Goal: Task Accomplishment & Management: Use online tool/utility

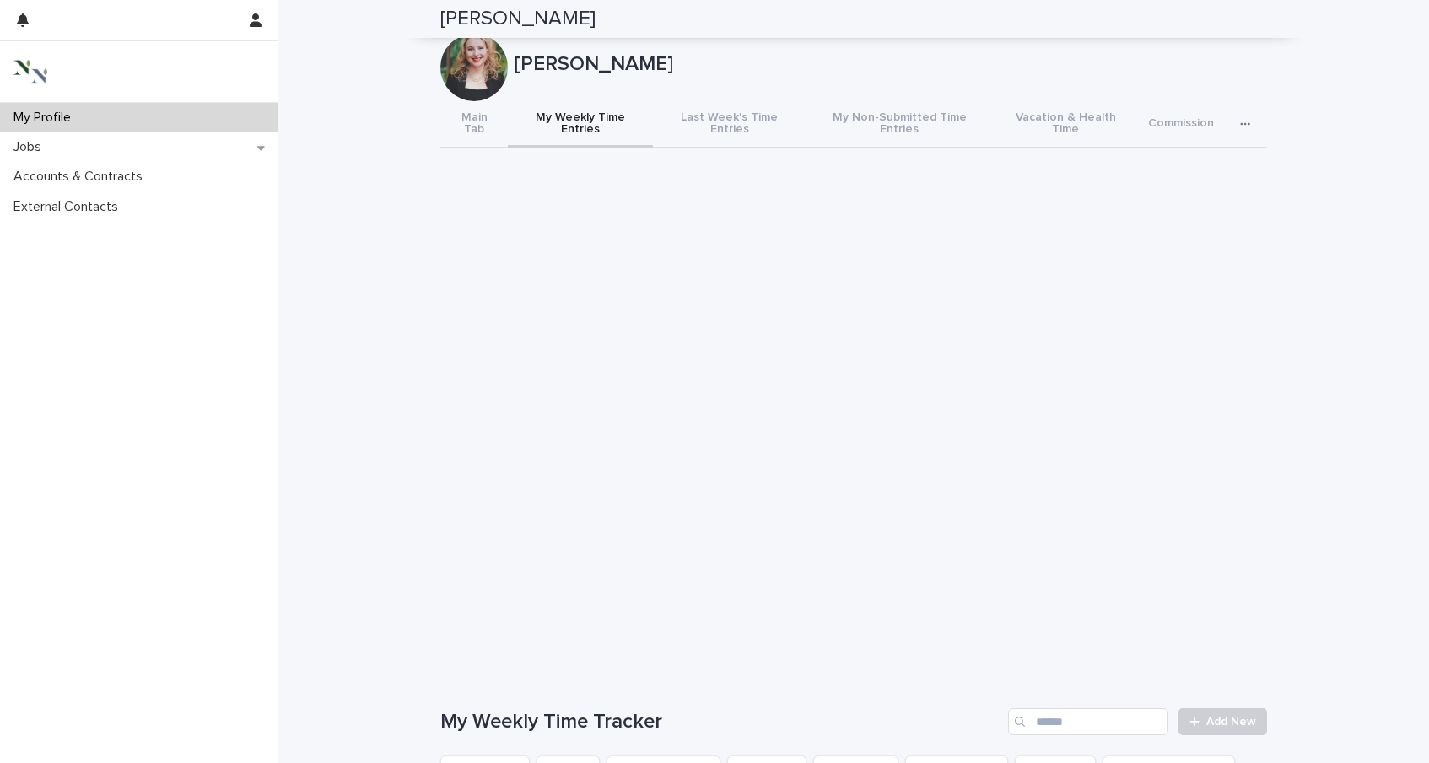
scroll to position [143, 0]
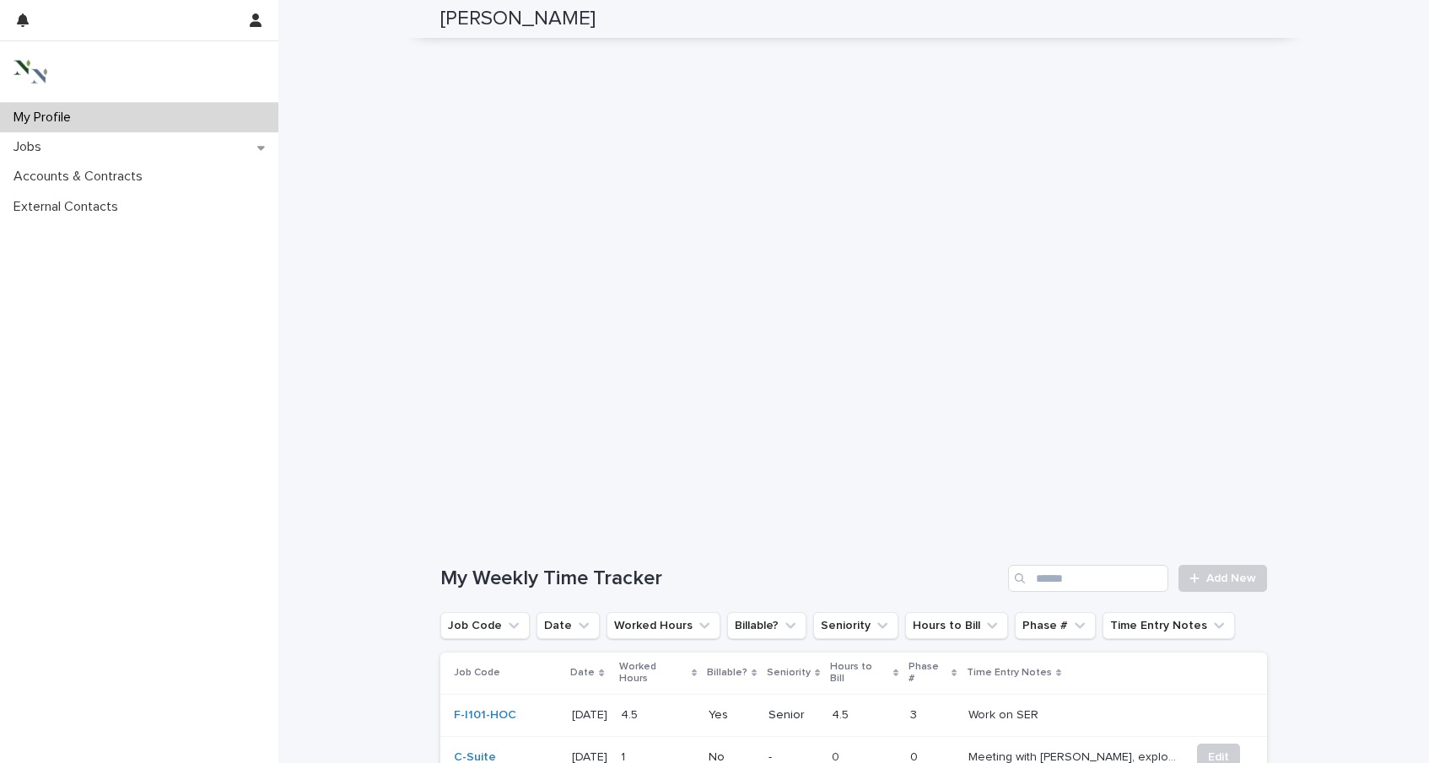
click at [100, 121] on div "My Profile" at bounding box center [139, 118] width 278 height 30
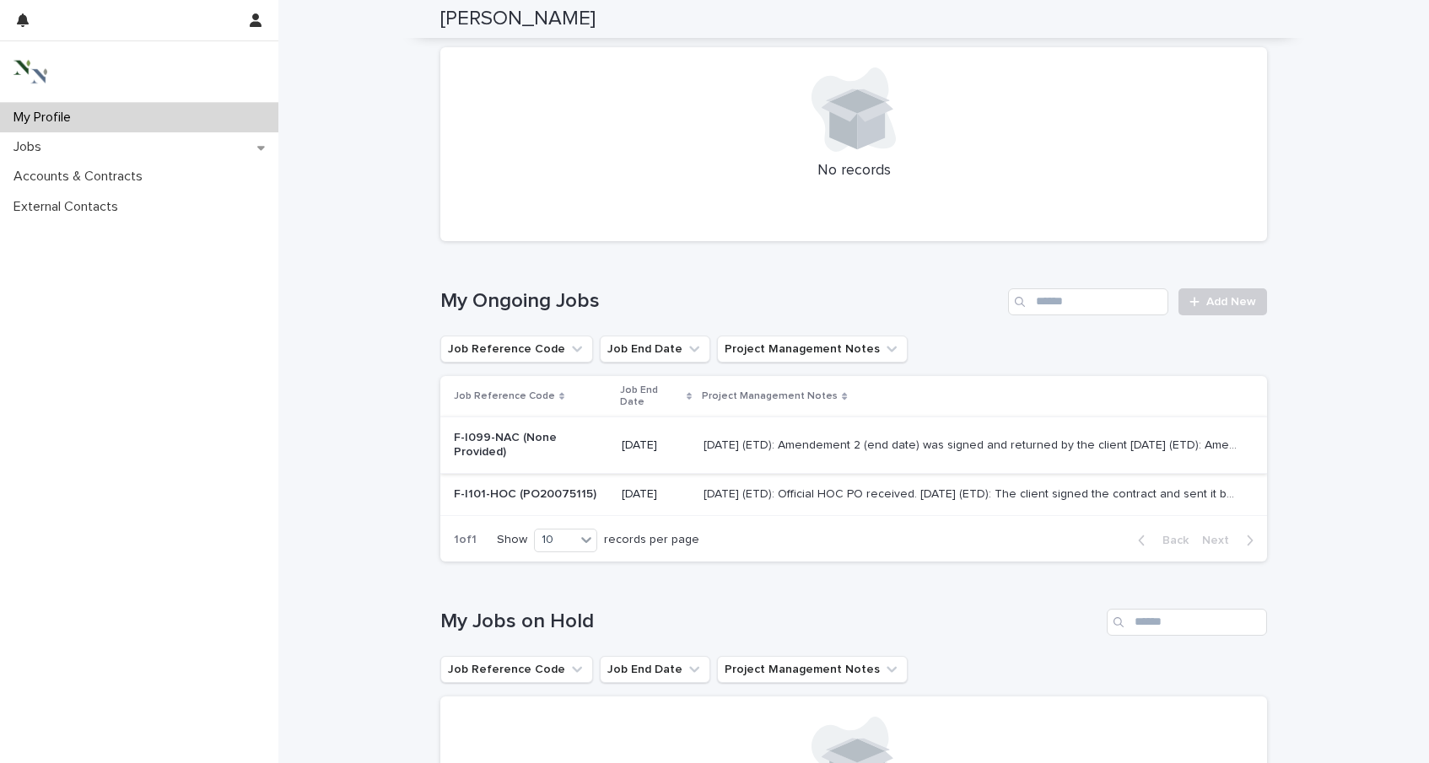
scroll to position [229, 0]
click at [553, 485] on p "F-I101-HOC (PO20075115)" at bounding box center [531, 492] width 154 height 14
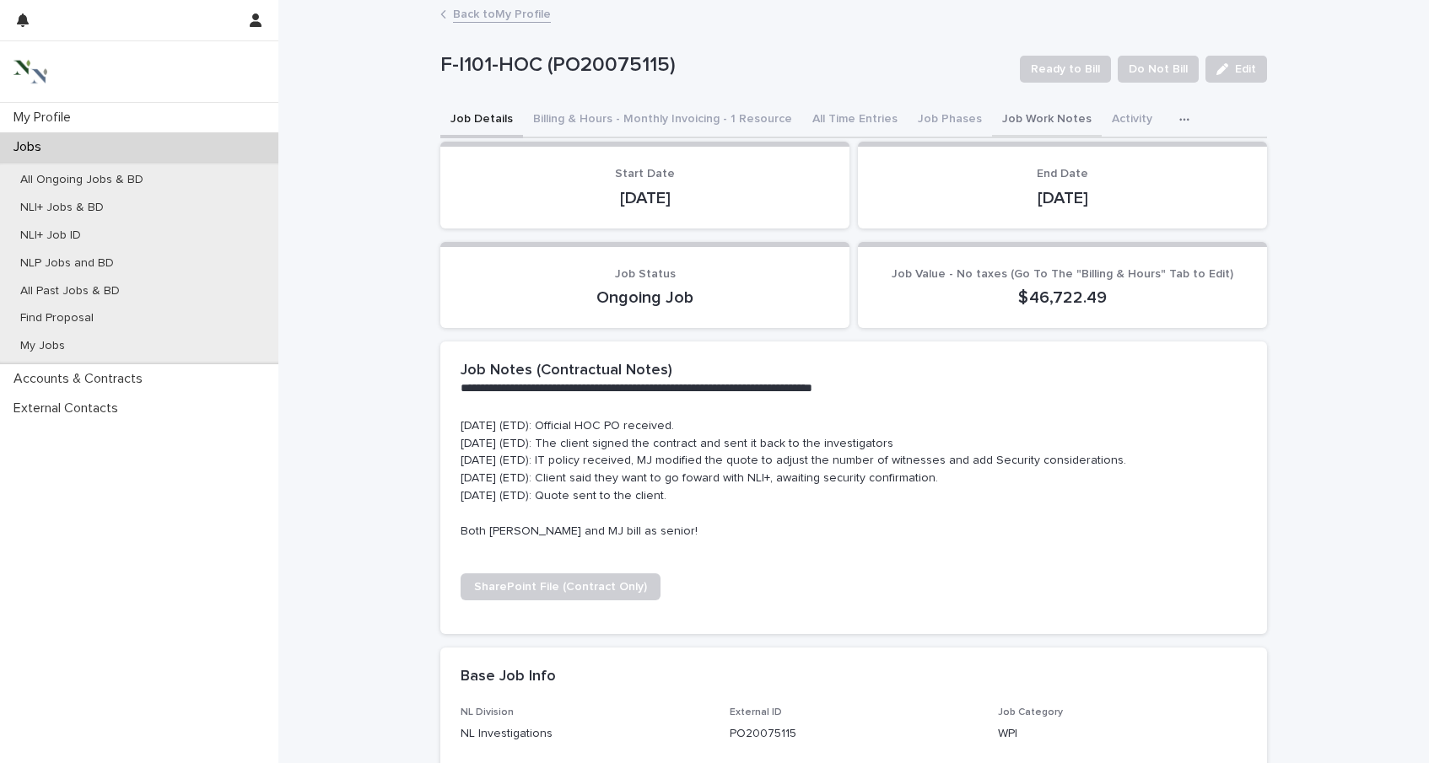
click at [1001, 118] on button "Job Work Notes" at bounding box center [1047, 120] width 110 height 35
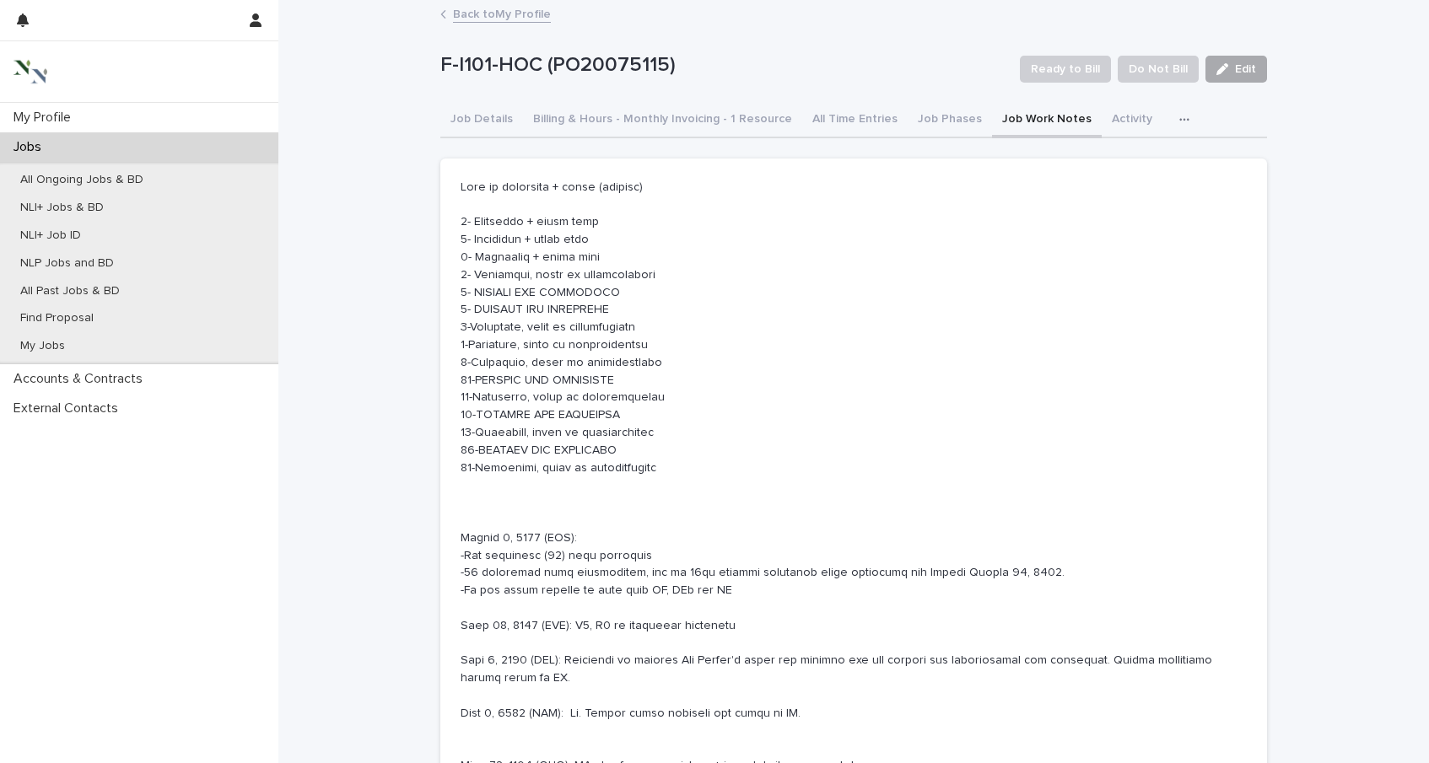
click at [1225, 65] on icon "button" at bounding box center [1222, 69] width 12 height 12
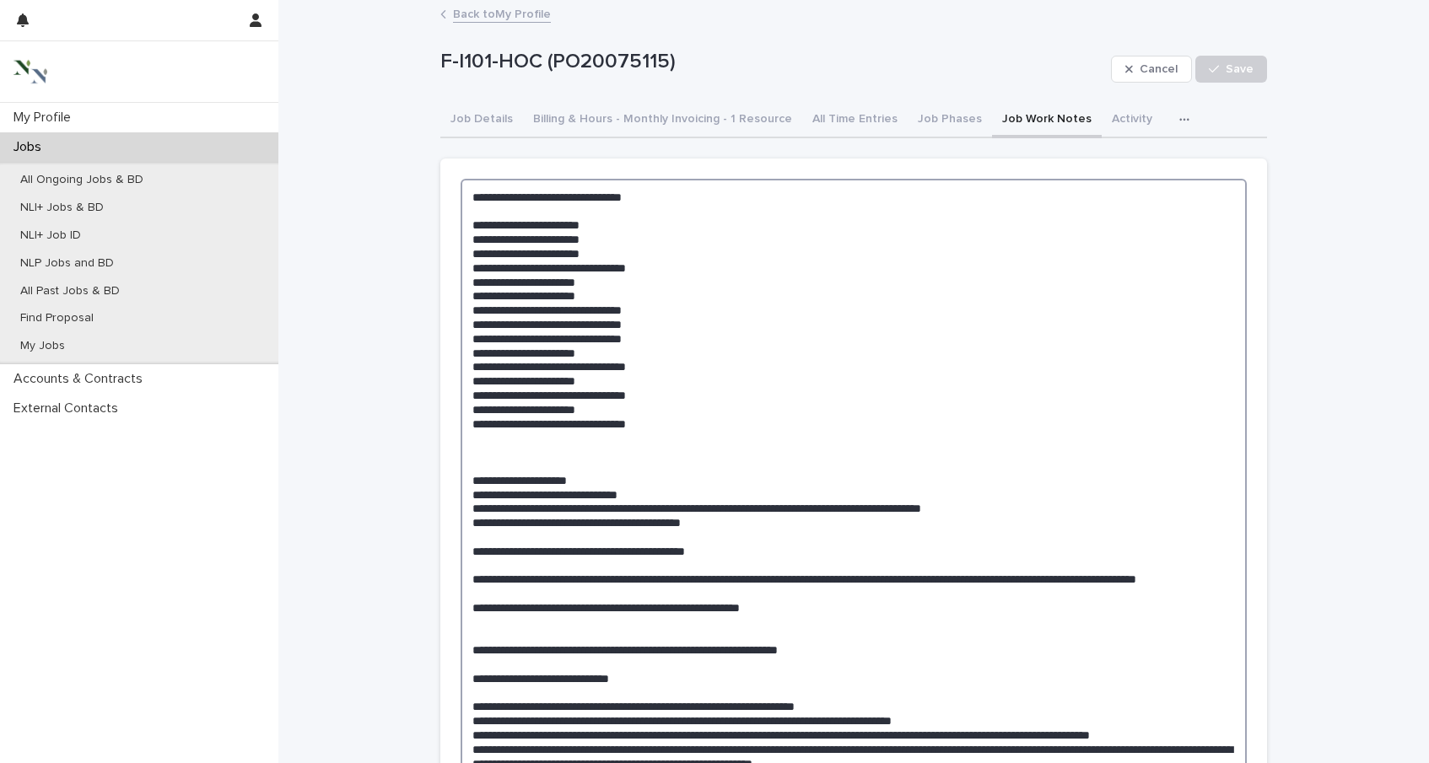
drag, startPoint x: 658, startPoint y: 268, endPoint x: 542, endPoint y: 267, distance: 115.5
drag, startPoint x: 644, startPoint y: 314, endPoint x: 482, endPoint y: 308, distance: 162.9
drag, startPoint x: 624, startPoint y: 293, endPoint x: 489, endPoint y: 292, distance: 134.9
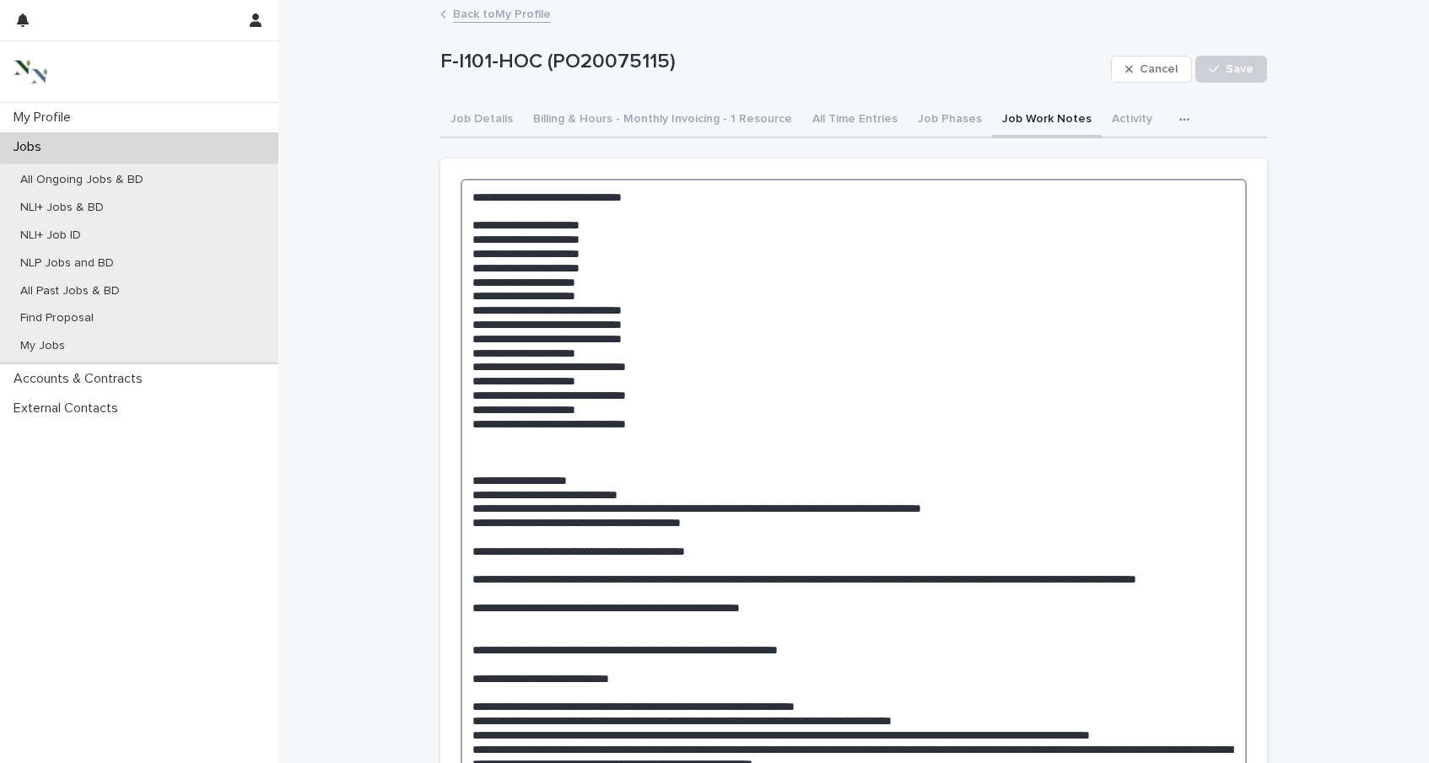
paste textarea "**********"
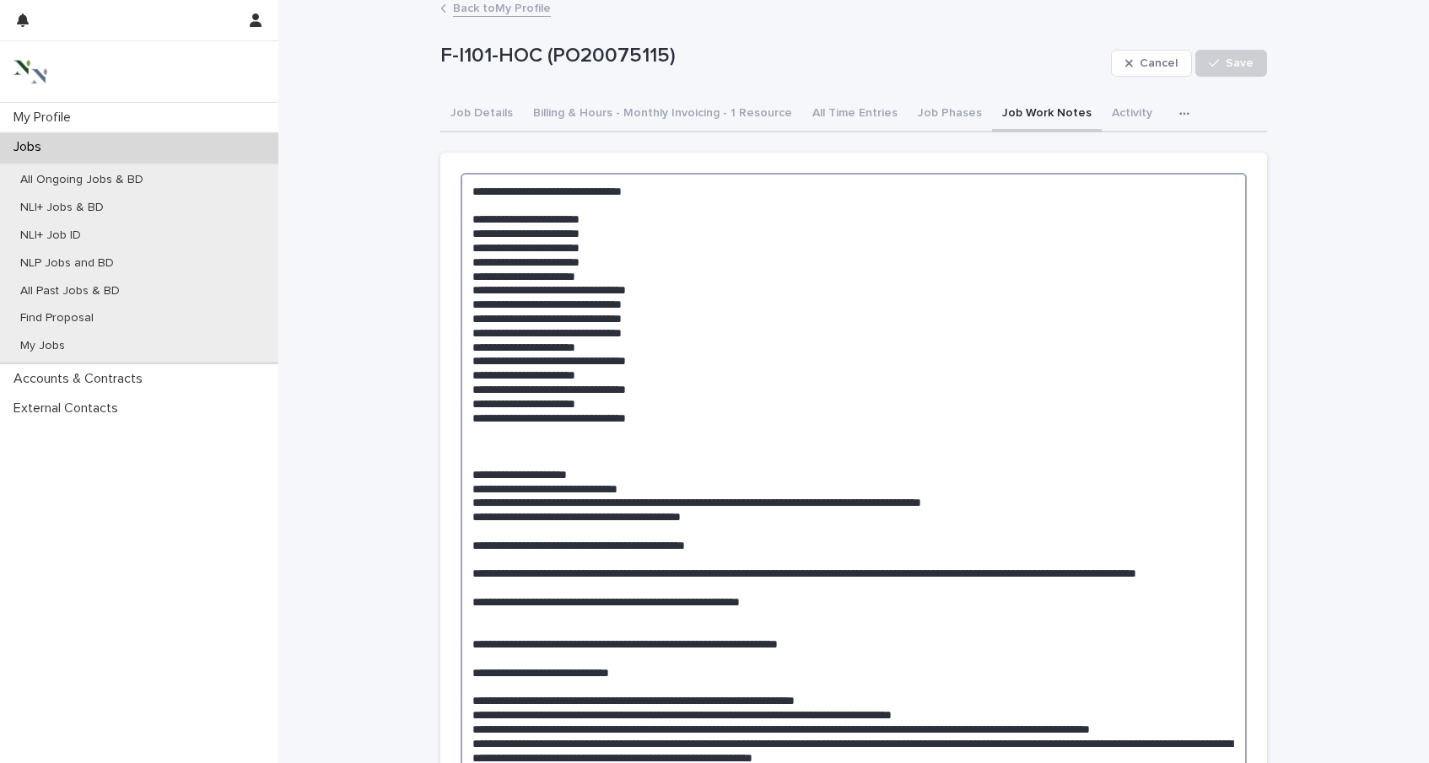
scroll to position [3, 0]
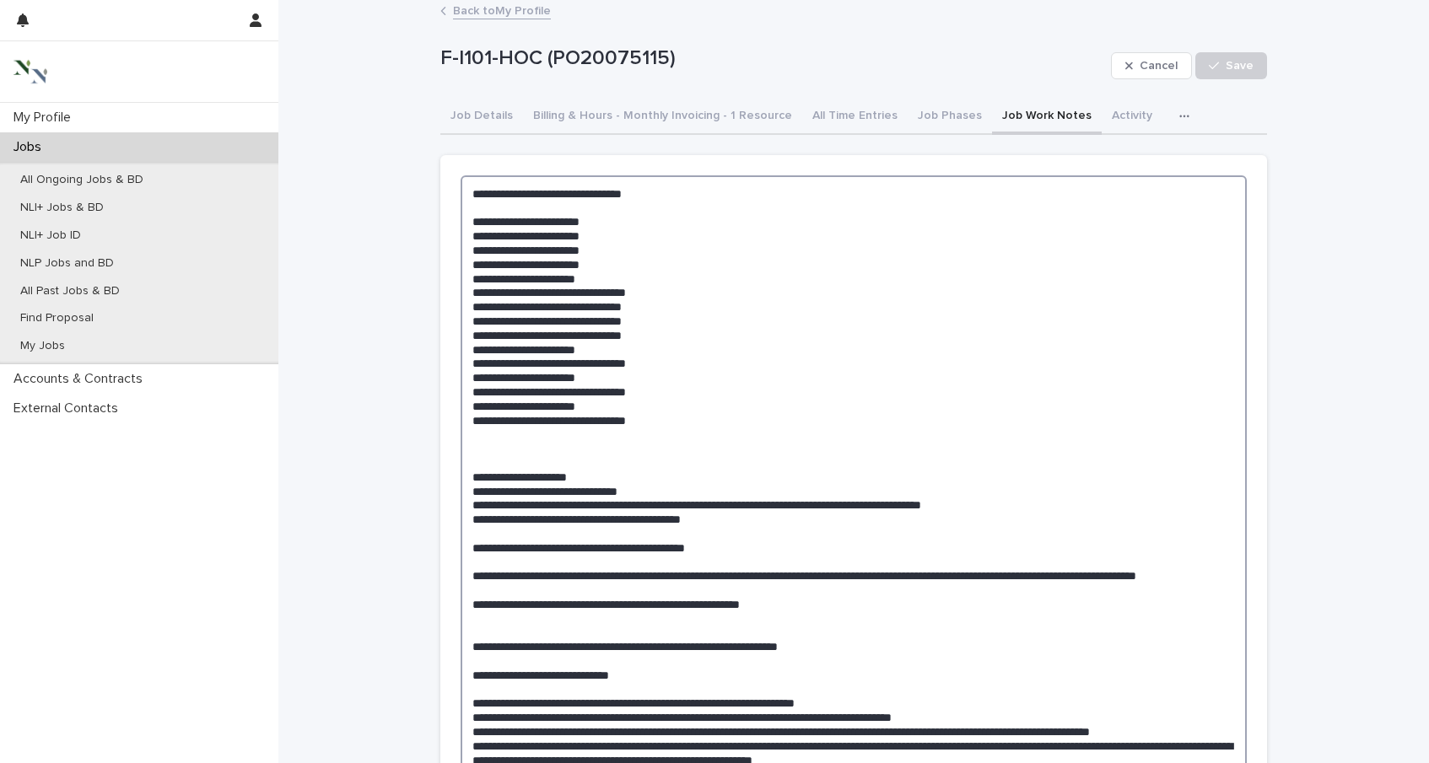
drag, startPoint x: 604, startPoint y: 264, endPoint x: 485, endPoint y: 261, distance: 119.0
drag, startPoint x: 646, startPoint y: 308, endPoint x: 481, endPoint y: 308, distance: 165.3
paste textarea "**********"
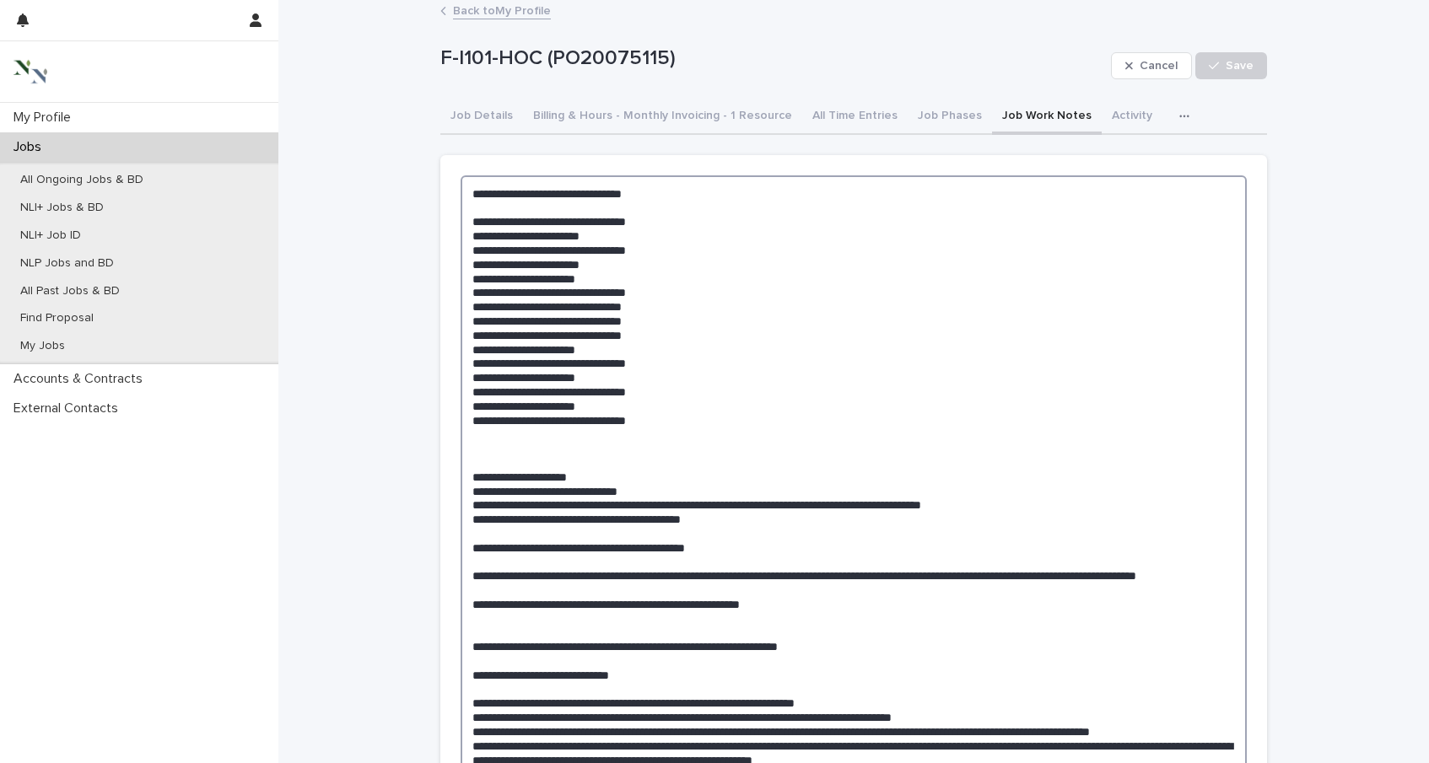
drag, startPoint x: 608, startPoint y: 261, endPoint x: 486, endPoint y: 261, distance: 122.3
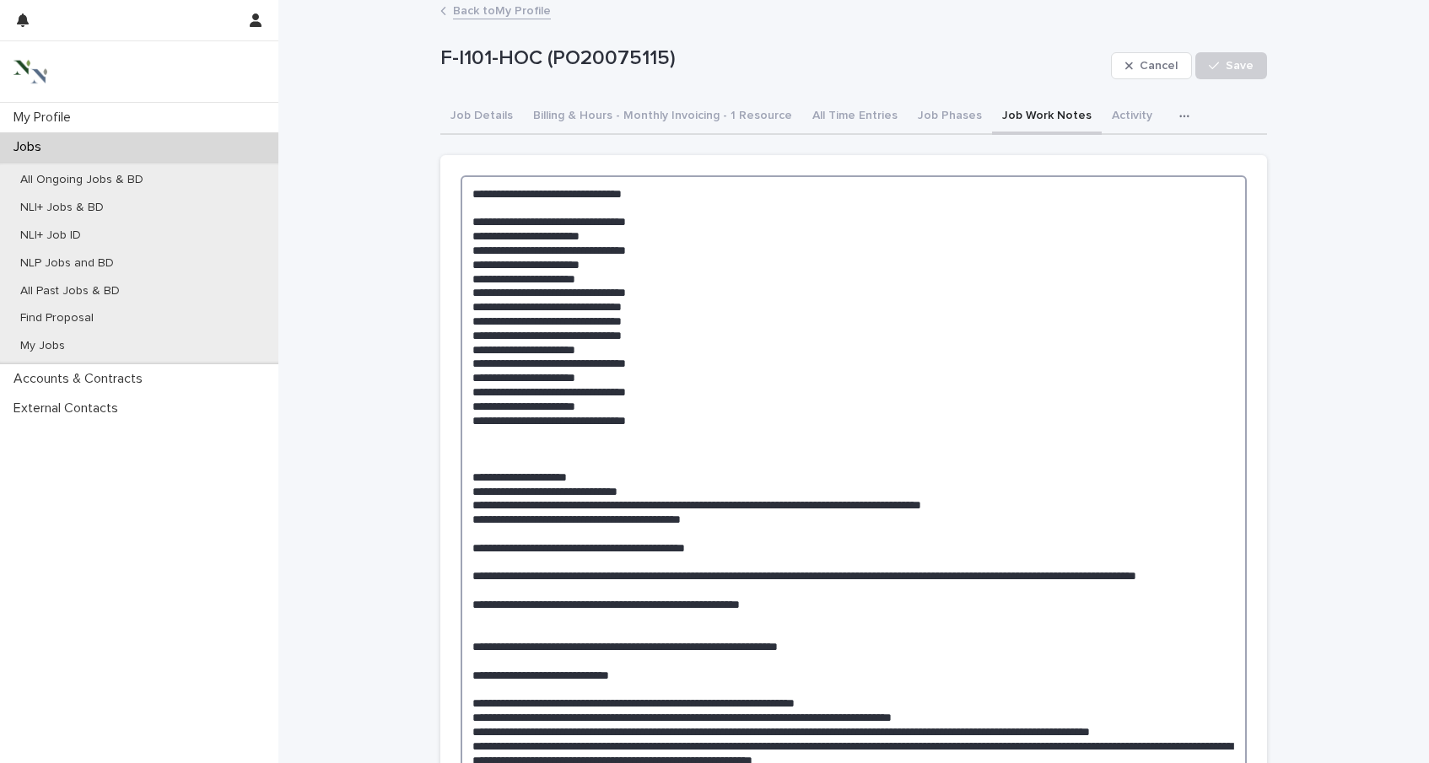
drag, startPoint x: 655, startPoint y: 319, endPoint x: 482, endPoint y: 324, distance: 173.8
paste textarea
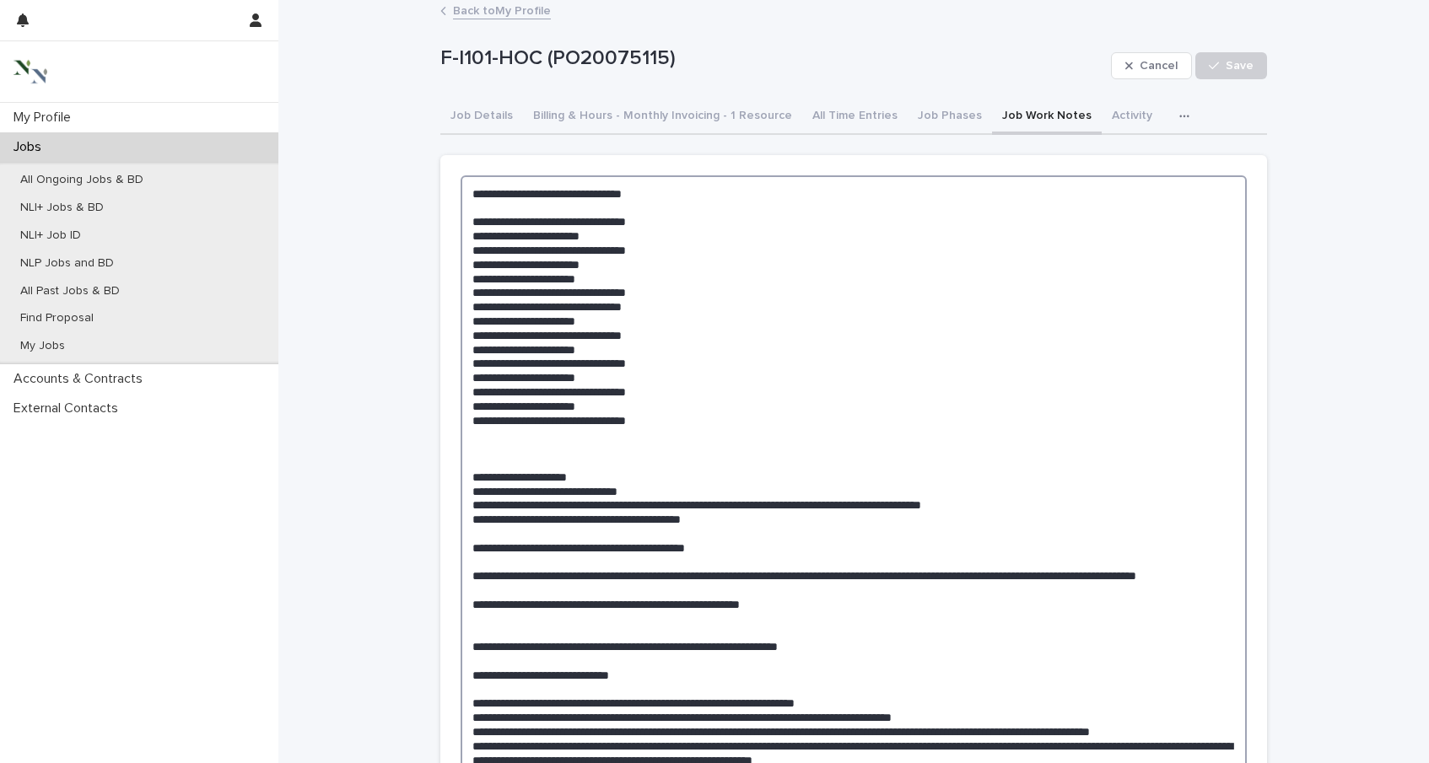
drag, startPoint x: 645, startPoint y: 338, endPoint x: 482, endPoint y: 337, distance: 163.6
paste textarea
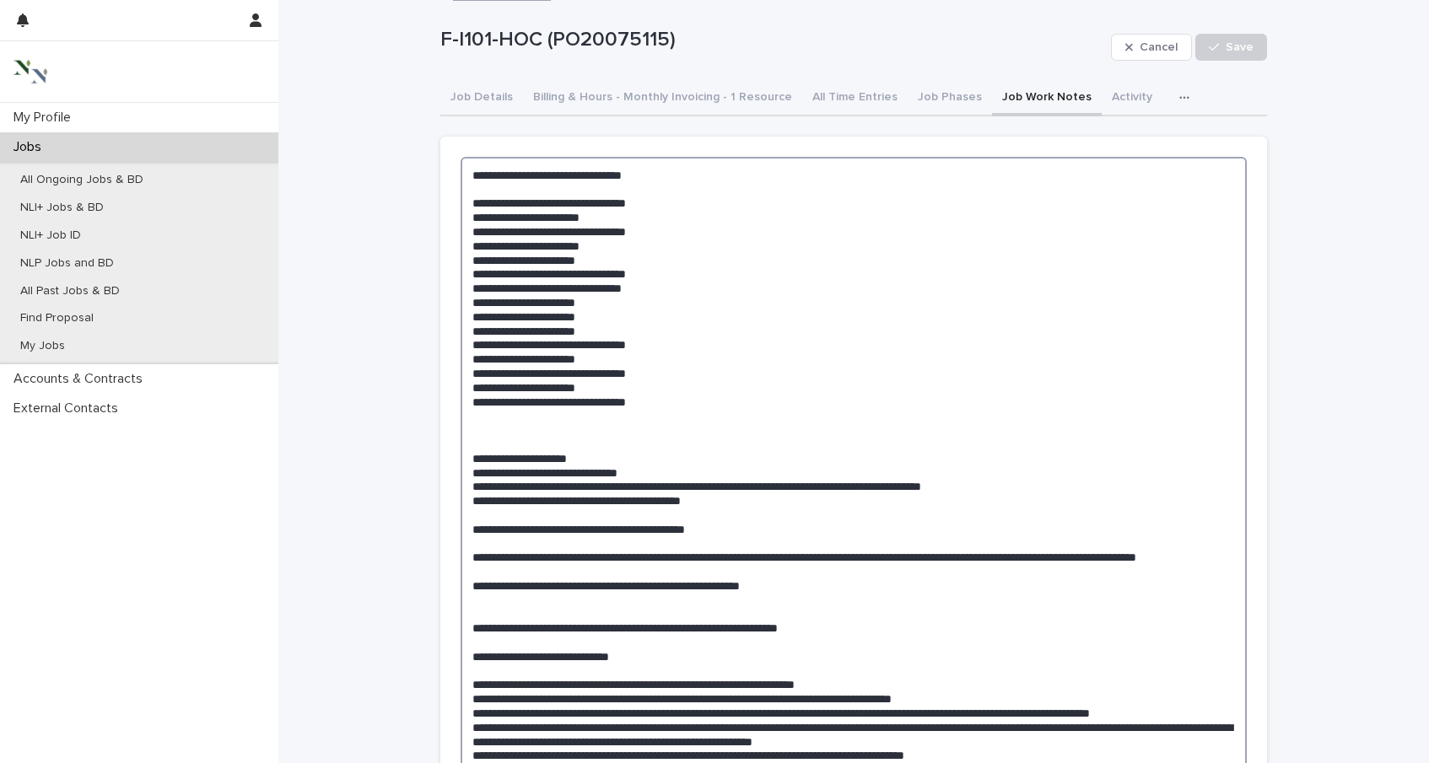
scroll to position [18, 0]
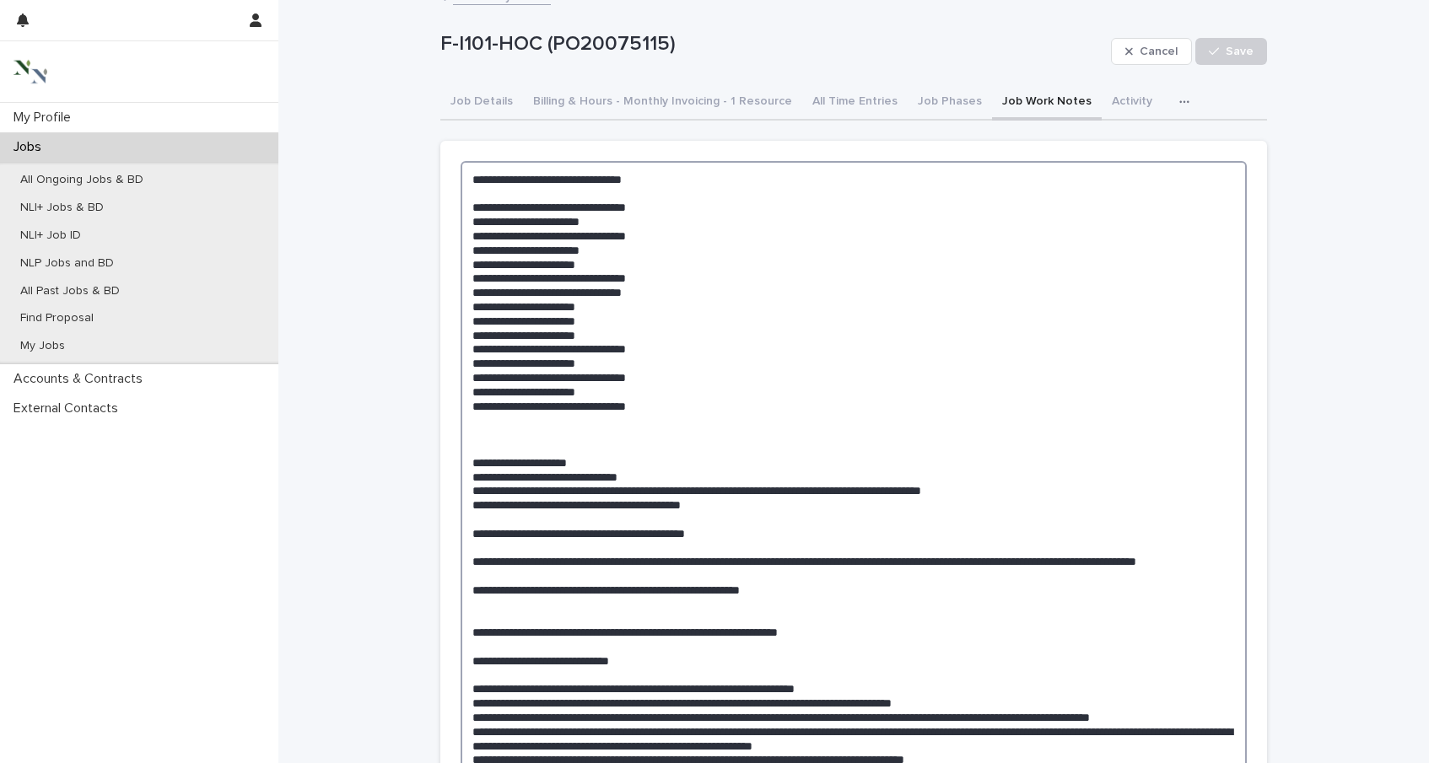
drag, startPoint x: 627, startPoint y: 336, endPoint x: 493, endPoint y: 333, distance: 134.1
drag, startPoint x: 651, startPoint y: 281, endPoint x: 485, endPoint y: 277, distance: 166.2
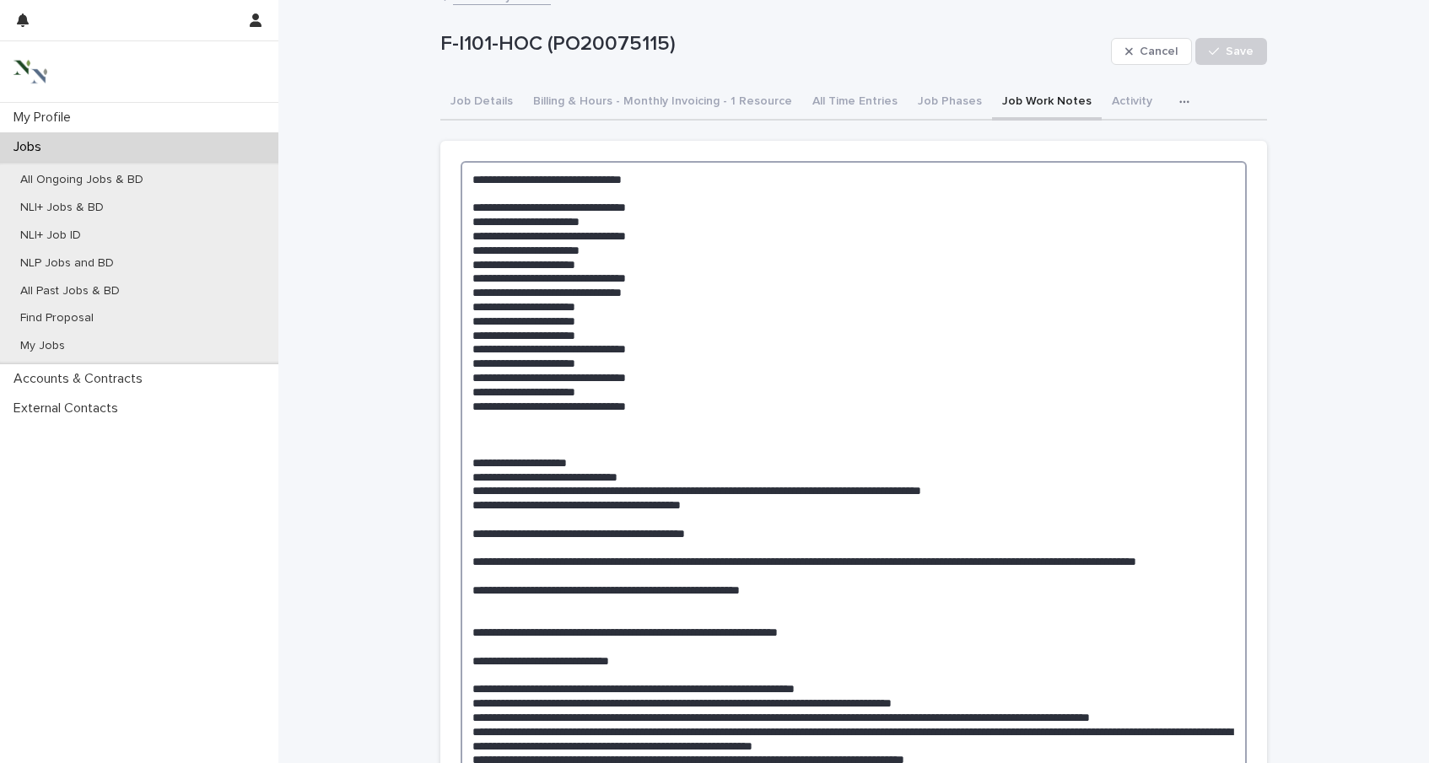
drag, startPoint x: 634, startPoint y: 390, endPoint x: 487, endPoint y: 391, distance: 146.8
paste textarea "**********"
drag, startPoint x: 652, startPoint y: 277, endPoint x: 485, endPoint y: 278, distance: 167.0
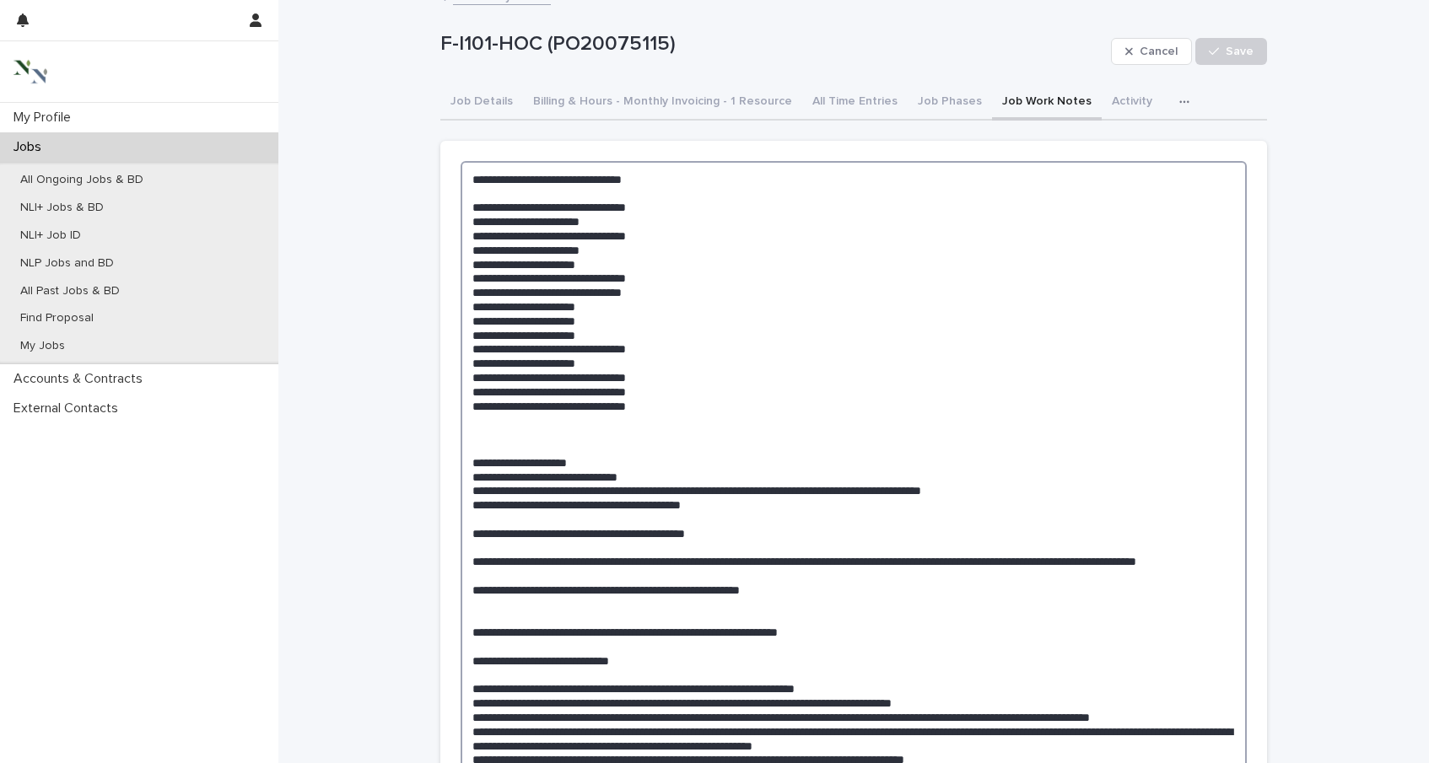
drag, startPoint x: 629, startPoint y: 333, endPoint x: 487, endPoint y: 333, distance: 141.7
paste textarea "**********"
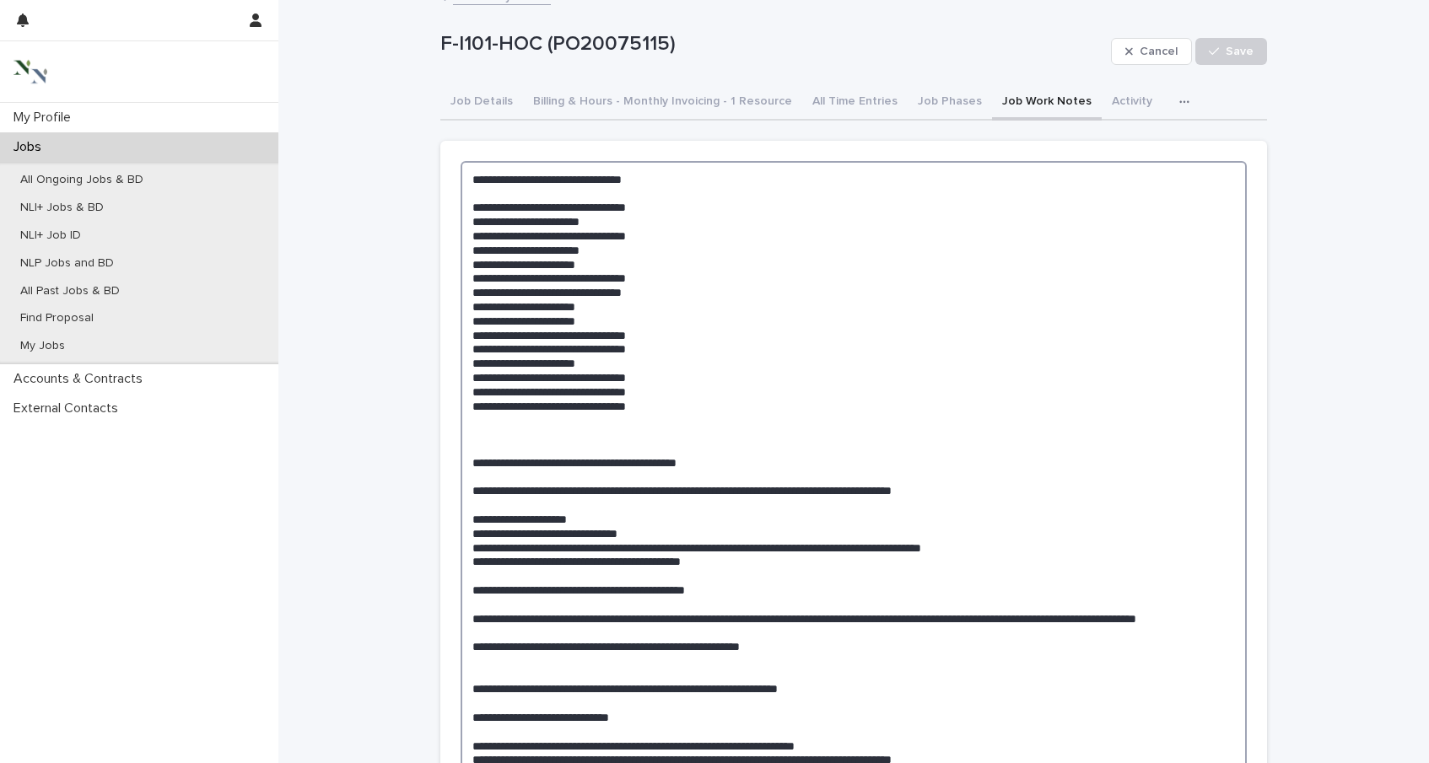
scroll to position [35, 0]
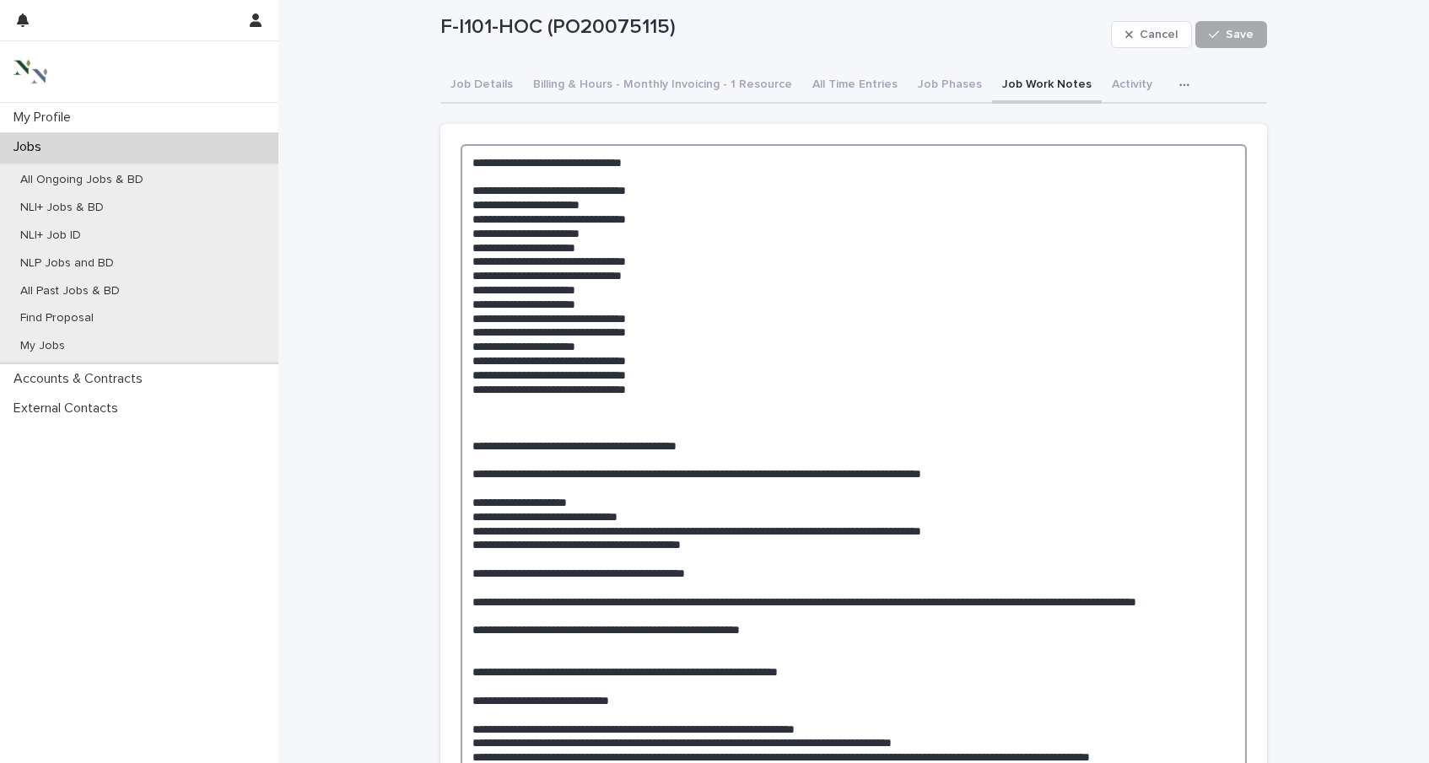
type textarea "**********"
click at [1260, 25] on button "Save" at bounding box center [1231, 34] width 72 height 27
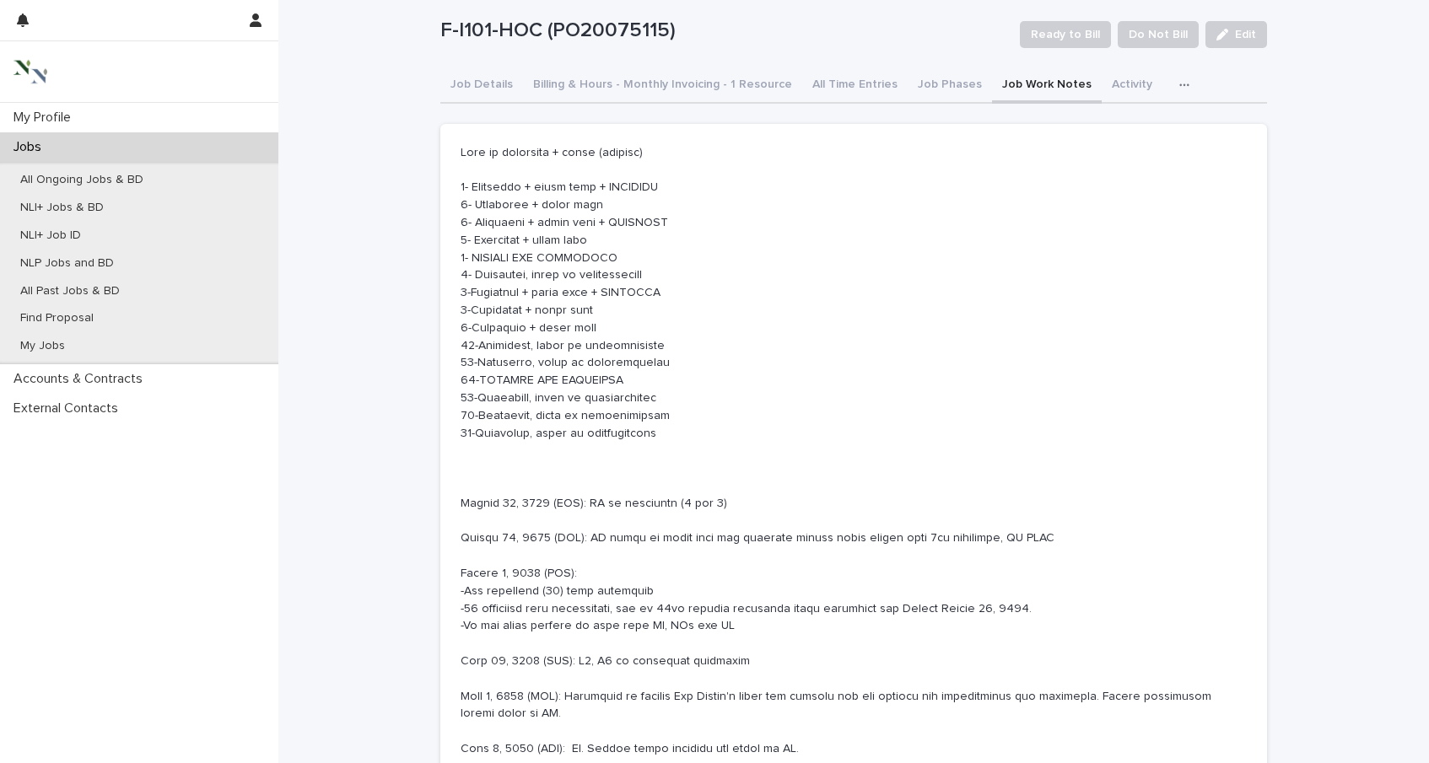
click at [127, 146] on div "Jobs" at bounding box center [139, 147] width 278 height 30
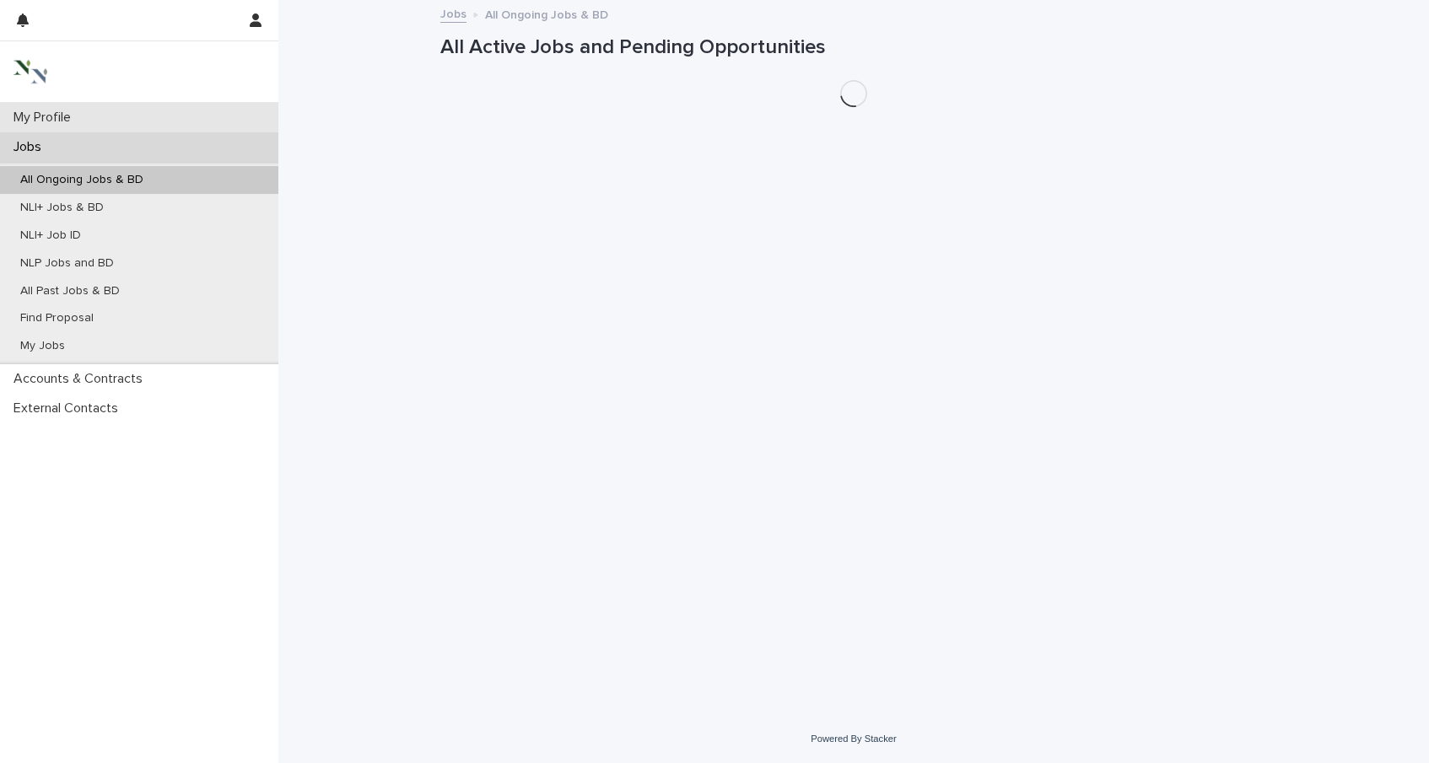
click at [124, 112] on div "My Profile" at bounding box center [139, 118] width 278 height 30
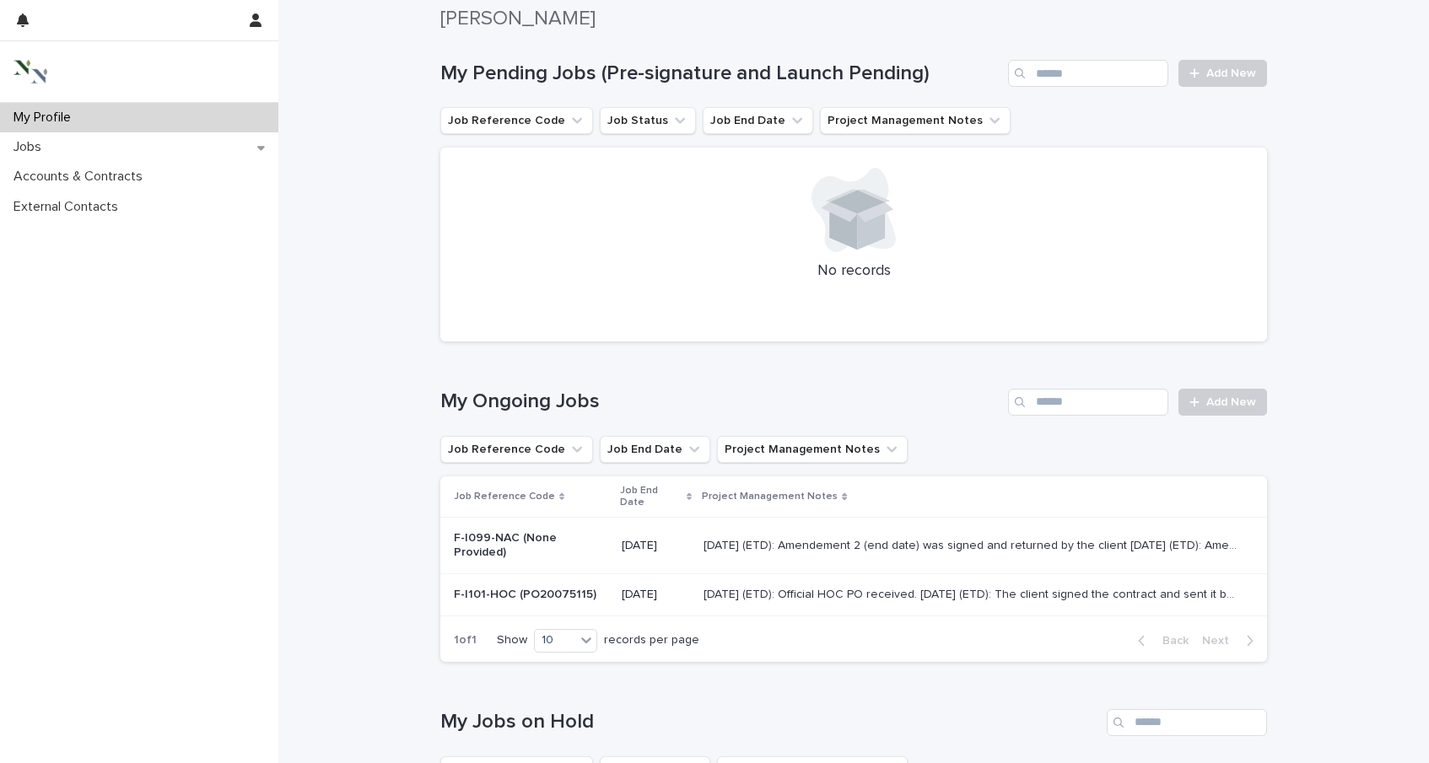
scroll to position [127, 0]
click at [581, 530] on p "F-I099-NAC (None Provided)" at bounding box center [531, 544] width 154 height 29
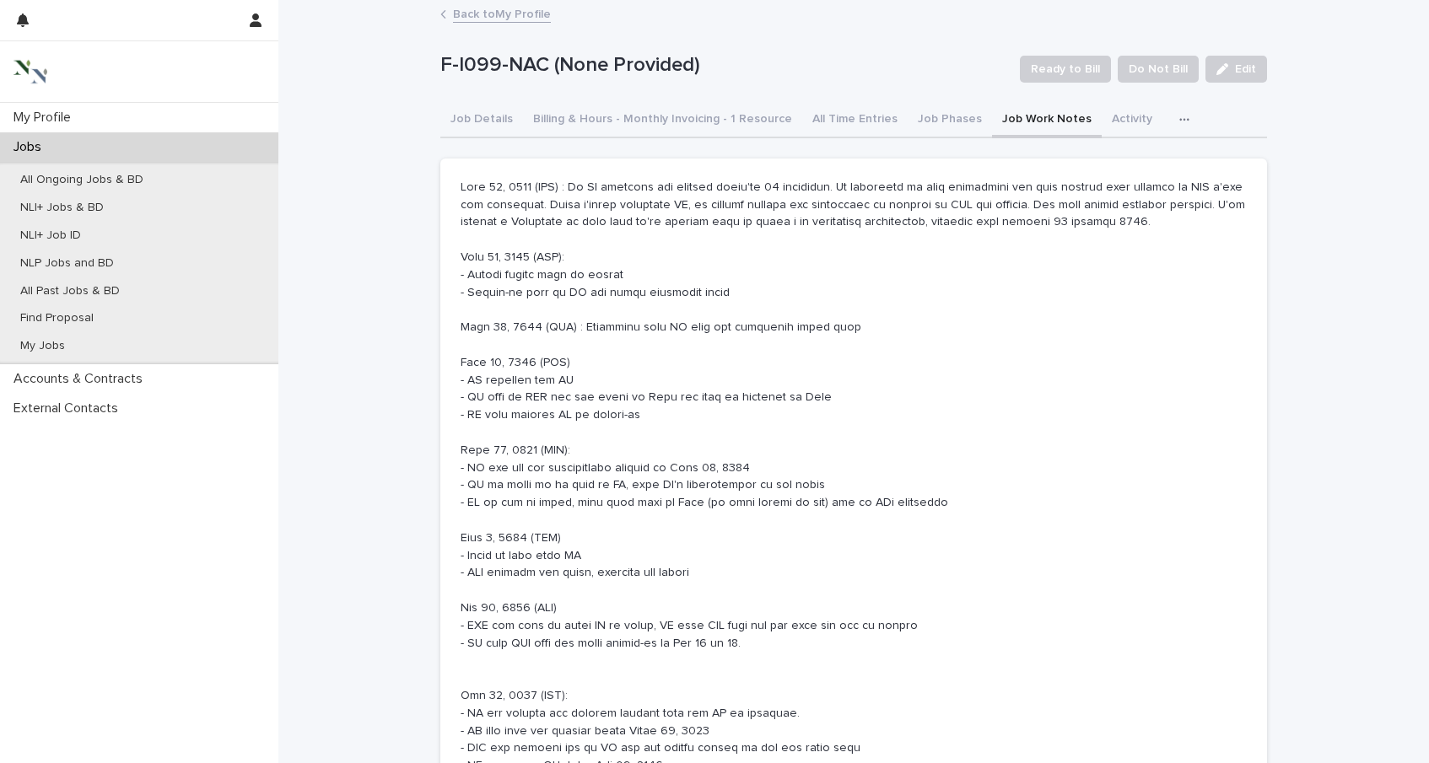
click at [1005, 118] on button "Job Work Notes" at bounding box center [1047, 120] width 110 height 35
click at [1241, 67] on span "Edit" at bounding box center [1245, 69] width 21 height 12
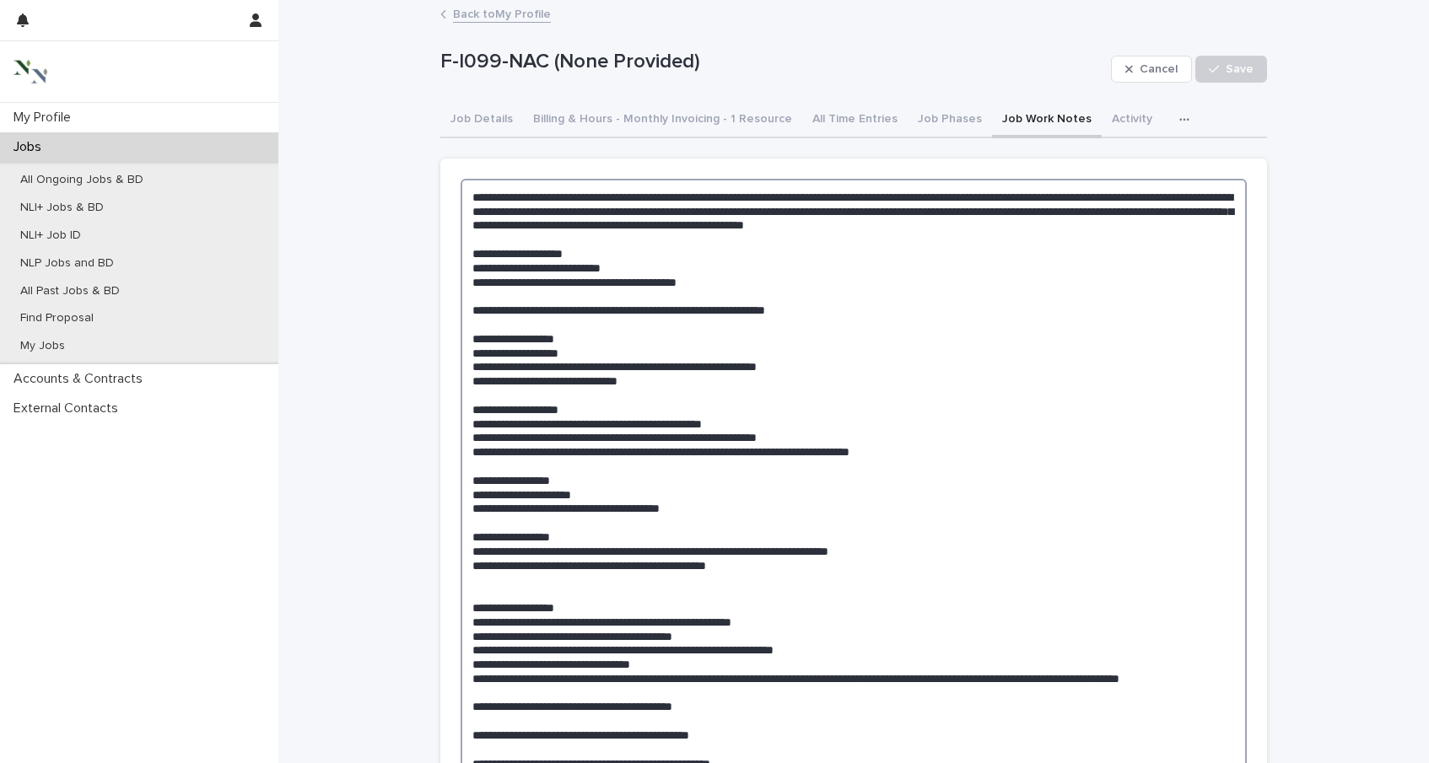
click at [477, 197] on textarea at bounding box center [853, 509] width 786 height 660
click at [474, 198] on textarea at bounding box center [853, 509] width 786 height 660
click at [486, 194] on textarea at bounding box center [853, 522] width 786 height 687
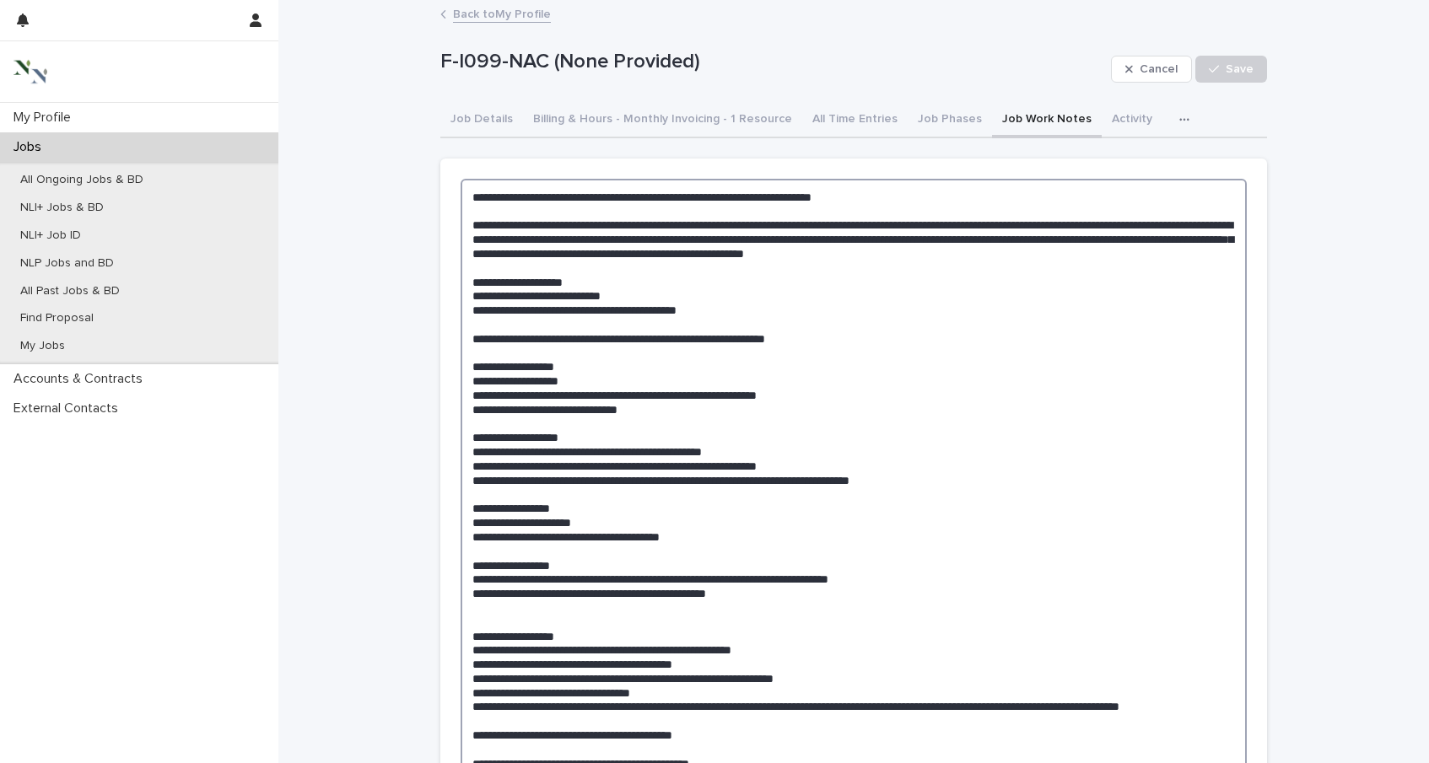
click at [469, 200] on textarea at bounding box center [853, 522] width 786 height 687
click at [495, 202] on textarea at bounding box center [853, 537] width 786 height 716
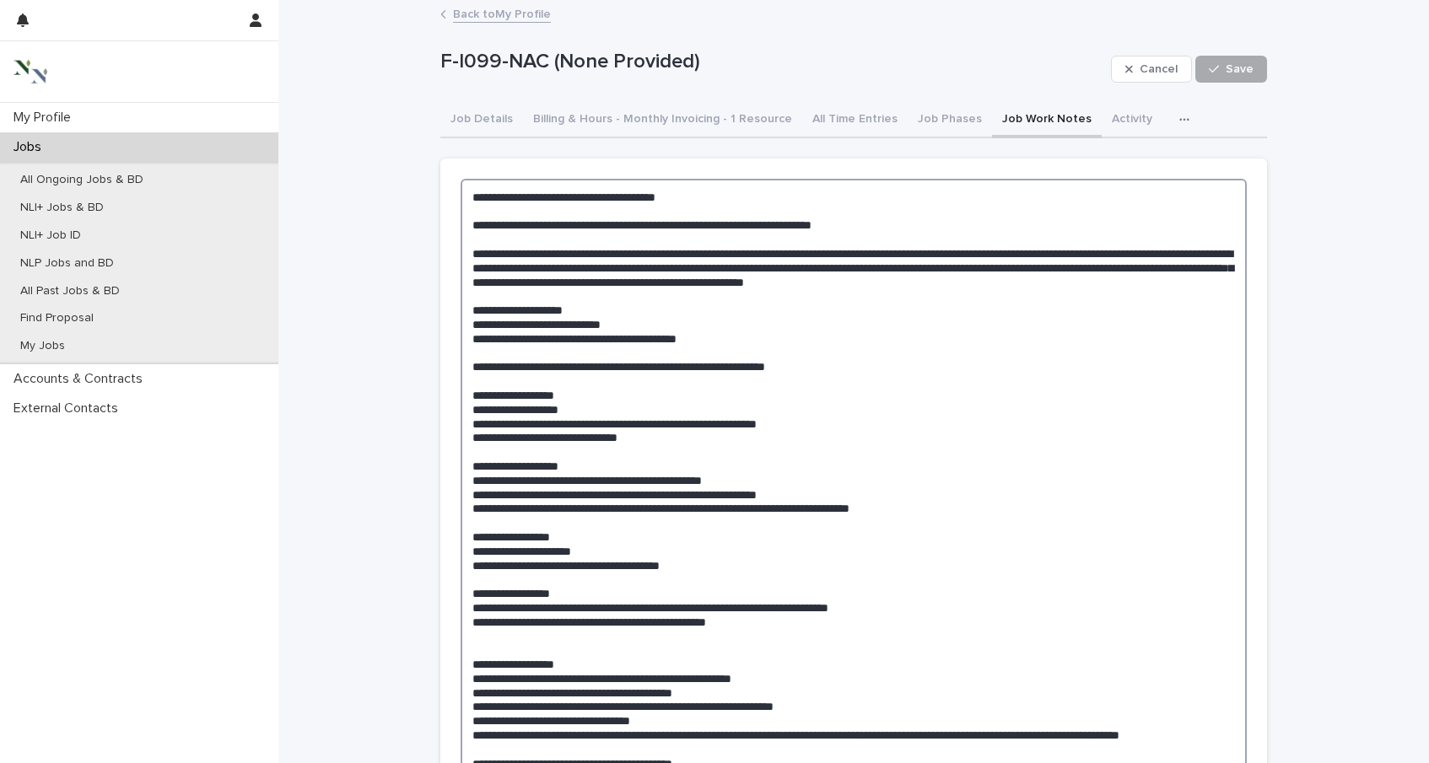
type textarea "**********"
click at [1237, 77] on button "Save" at bounding box center [1231, 69] width 72 height 27
